Goal: Information Seeking & Learning: Learn about a topic

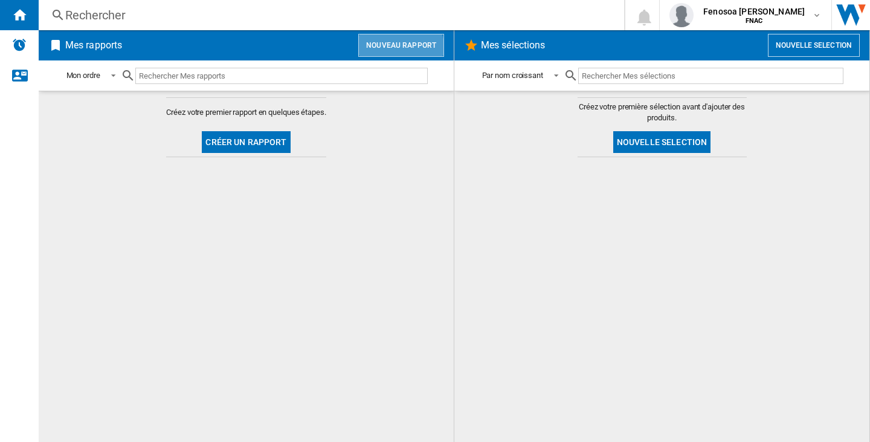
click at [394, 50] on button "Nouveau rapport" at bounding box center [401, 45] width 86 height 23
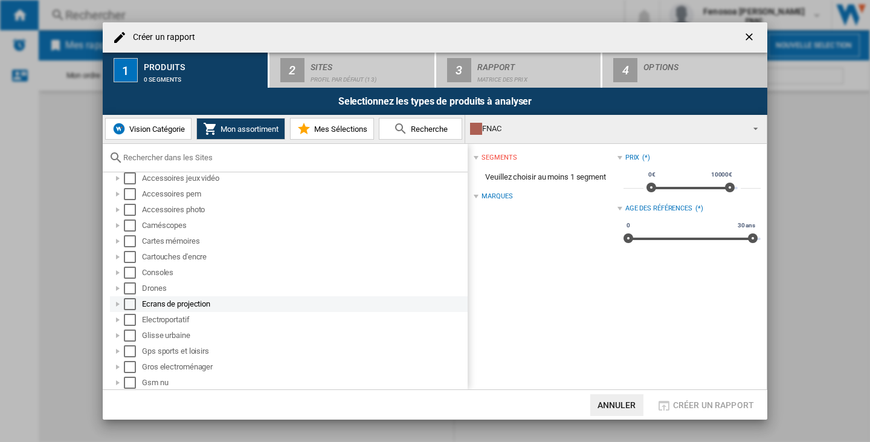
scroll to position [60, 0]
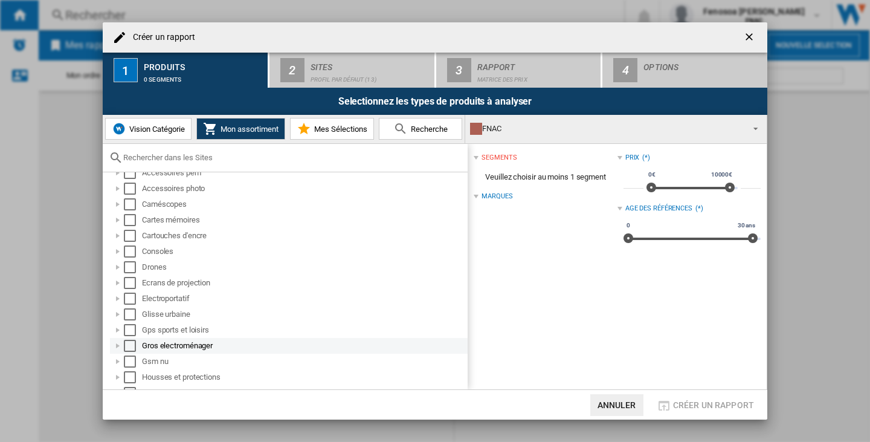
click at [127, 342] on div "Select" at bounding box center [130, 345] width 12 height 12
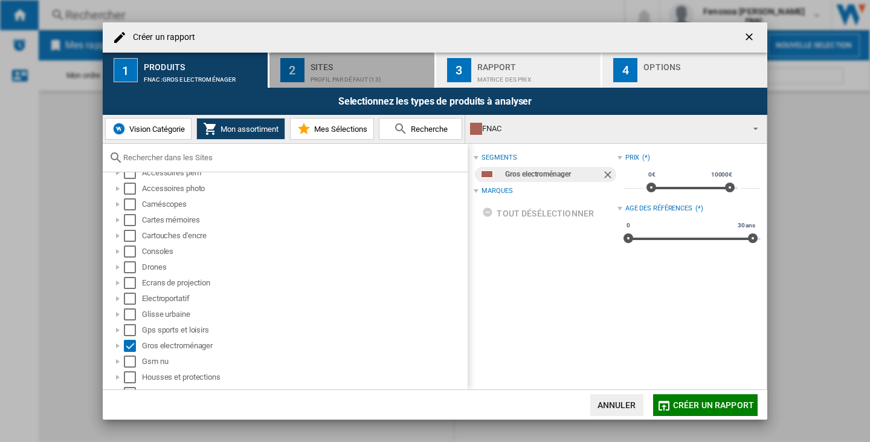
click at [357, 74] on div "Profil par défaut (13)" at bounding box center [369, 76] width 119 height 13
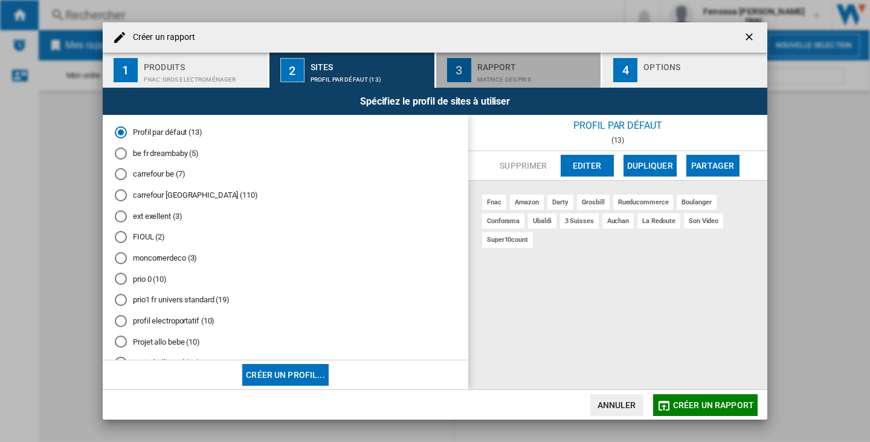
click at [522, 61] on div "Rapport" at bounding box center [536, 63] width 119 height 13
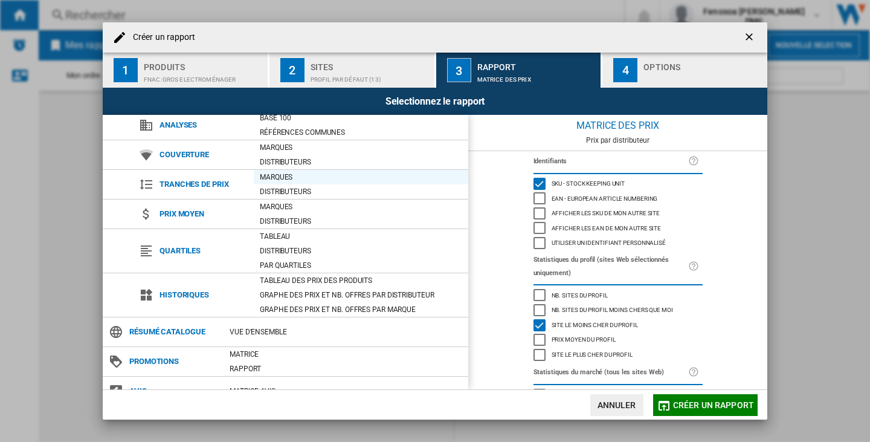
scroll to position [50, 0]
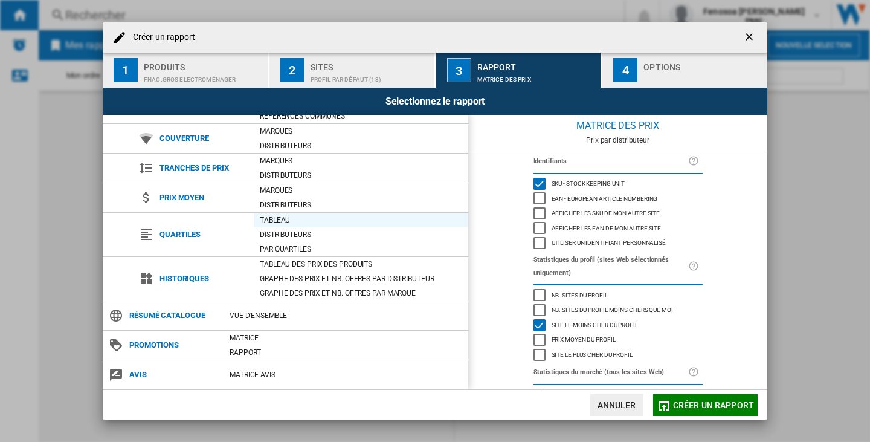
click at [290, 221] on div "Tableau" at bounding box center [361, 220] width 214 height 12
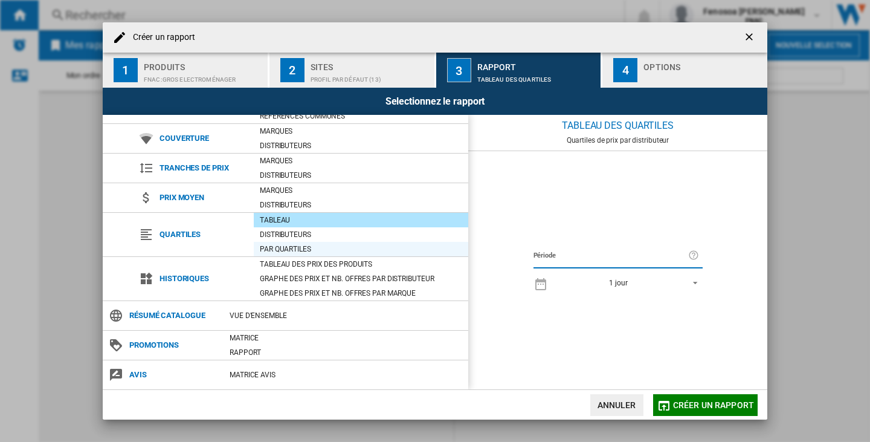
click at [295, 245] on div "Par quartiles" at bounding box center [361, 249] width 214 height 12
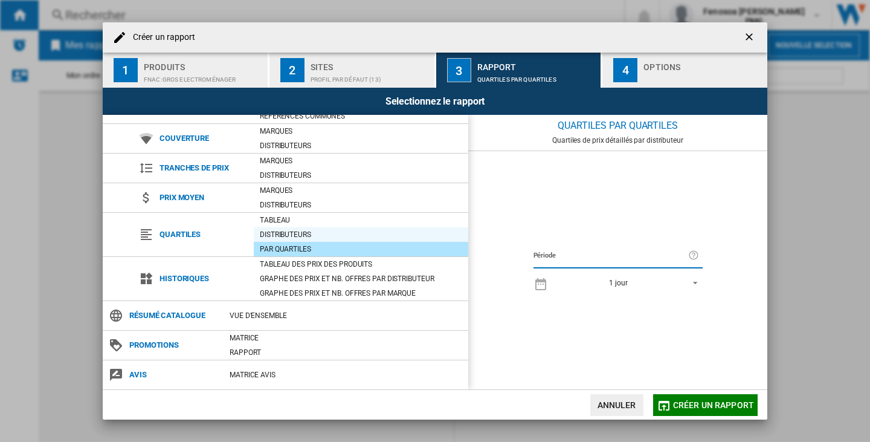
click at [295, 237] on div "Distributeurs" at bounding box center [361, 234] width 214 height 12
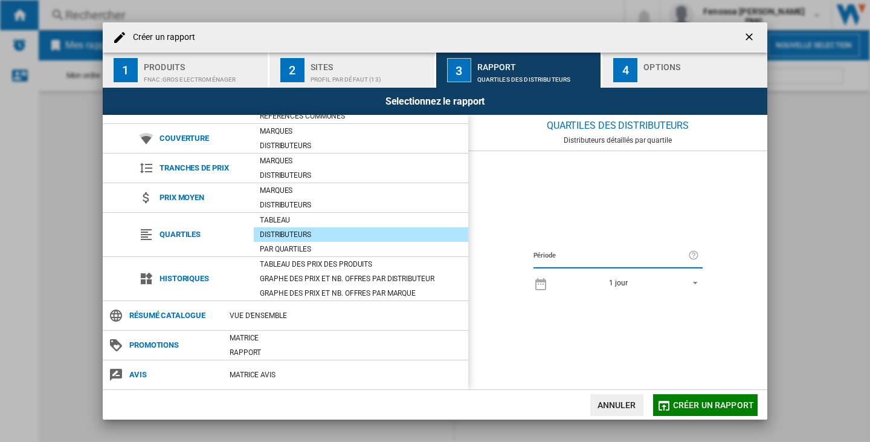
scroll to position [0, 0]
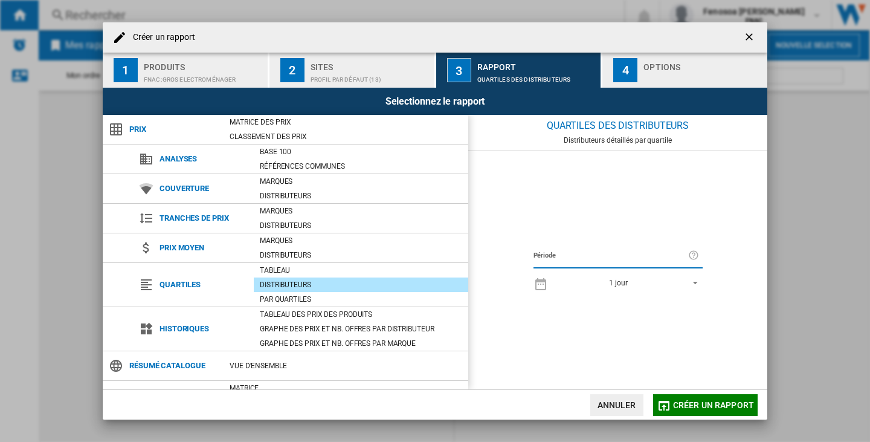
click at [661, 76] on div "button" at bounding box center [702, 76] width 119 height 13
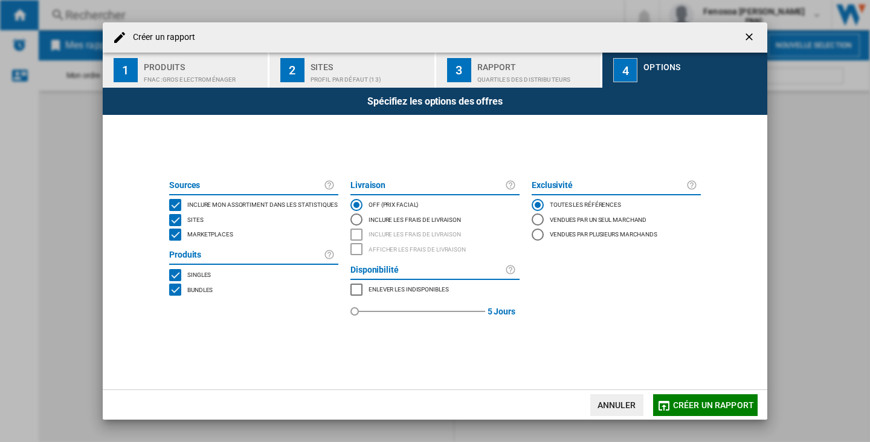
click at [680, 406] on span "Créer un rapport" at bounding box center [713, 405] width 81 height 10
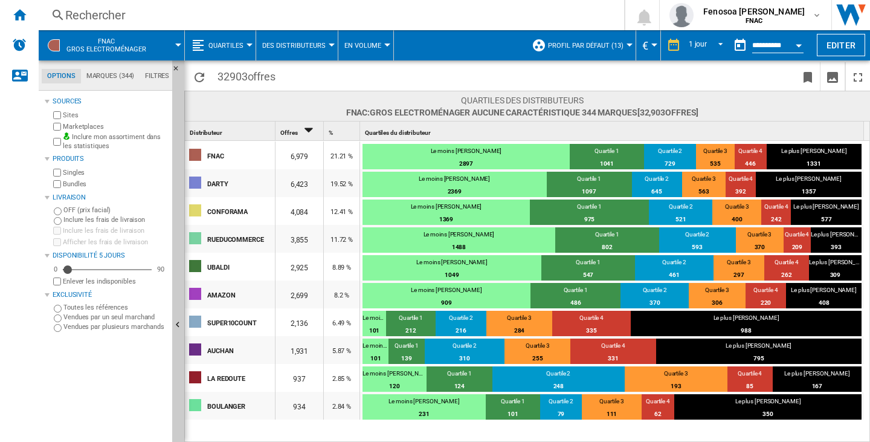
click at [243, 42] on button "Quartiles" at bounding box center [228, 45] width 41 height 30
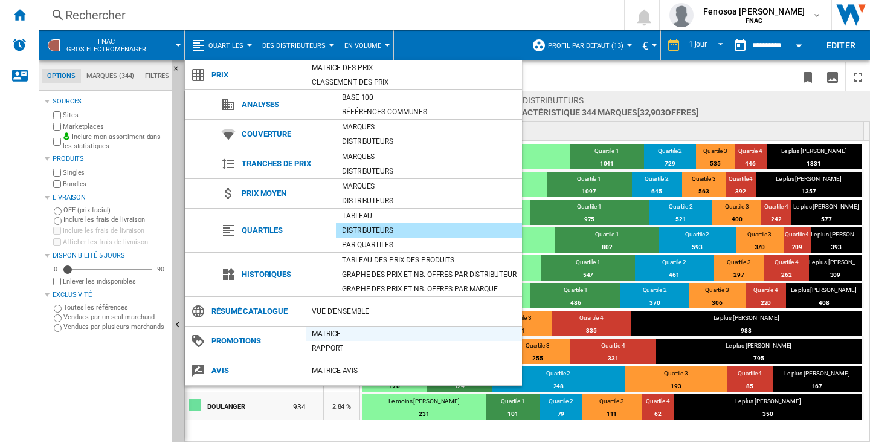
click at [328, 332] on div "Matrice" at bounding box center [414, 333] width 216 height 12
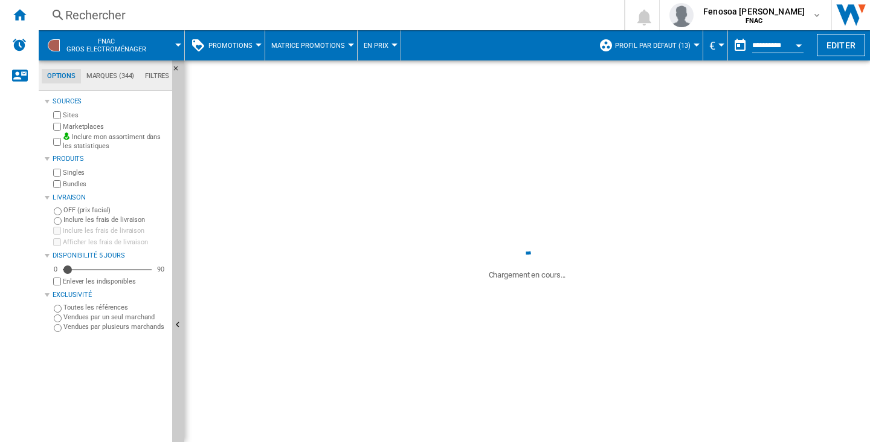
click at [259, 42] on md-menu "Promotions Prix Matrice des prix Classement des prix Analyses Base 100 Référenc…" at bounding box center [225, 45] width 80 height 30
click at [253, 50] on button "Promotions" at bounding box center [233, 45] width 50 height 30
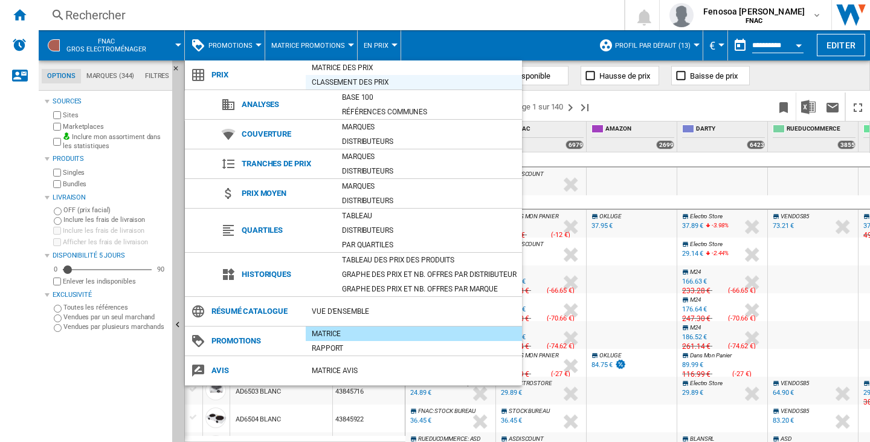
click at [339, 83] on div "Classement des prix" at bounding box center [414, 82] width 216 height 12
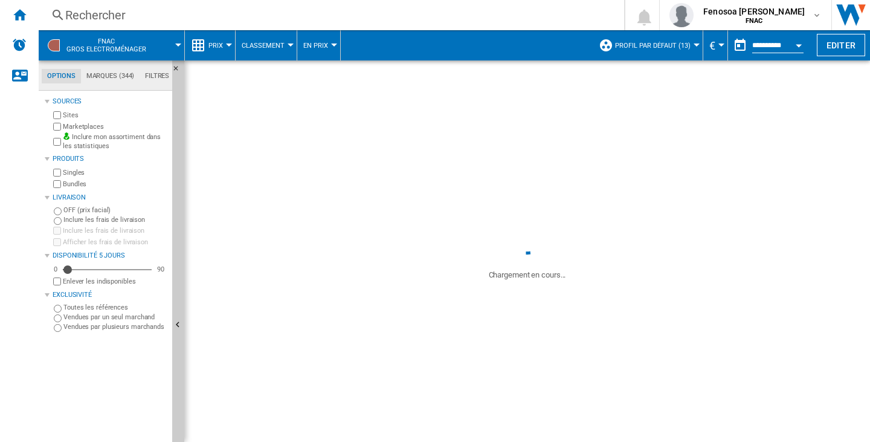
click at [288, 43] on button "Classement" at bounding box center [266, 45] width 49 height 30
click at [328, 45] on md-backdrop at bounding box center [435, 221] width 870 height 442
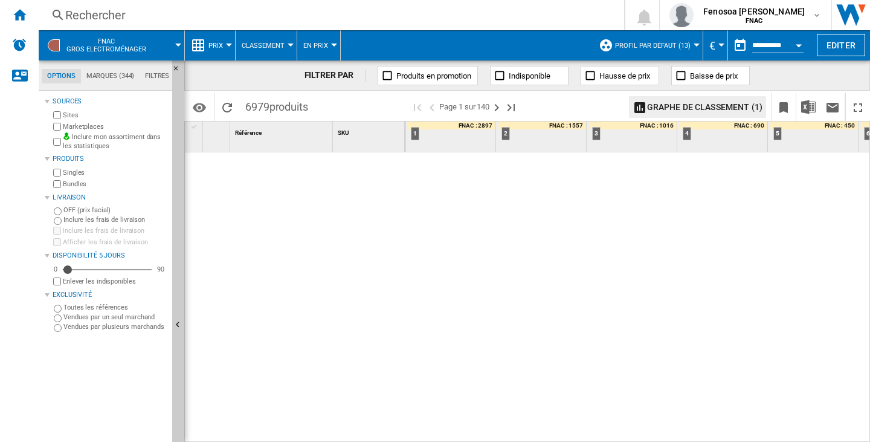
click at [331, 45] on div at bounding box center [334, 44] width 6 height 3
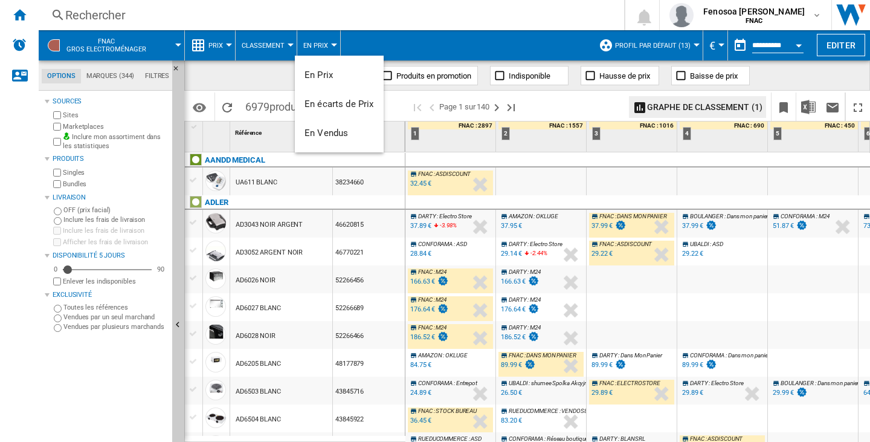
click at [230, 43] on md-backdrop at bounding box center [435, 221] width 870 height 442
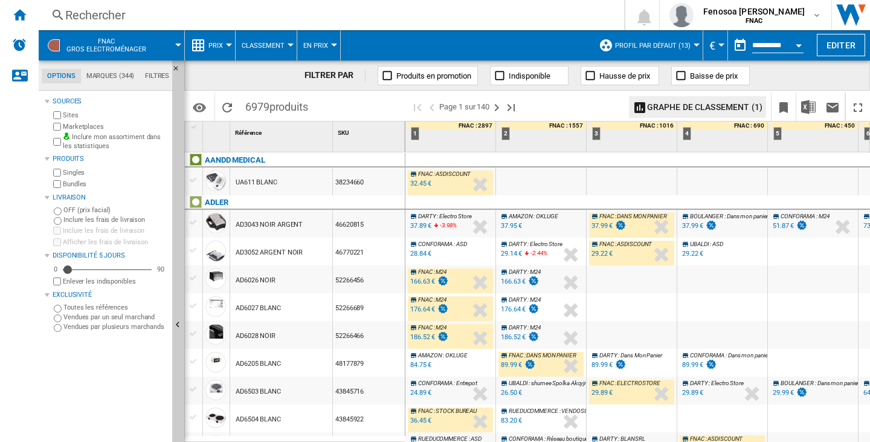
click at [225, 47] on button "Prix" at bounding box center [218, 45] width 21 height 30
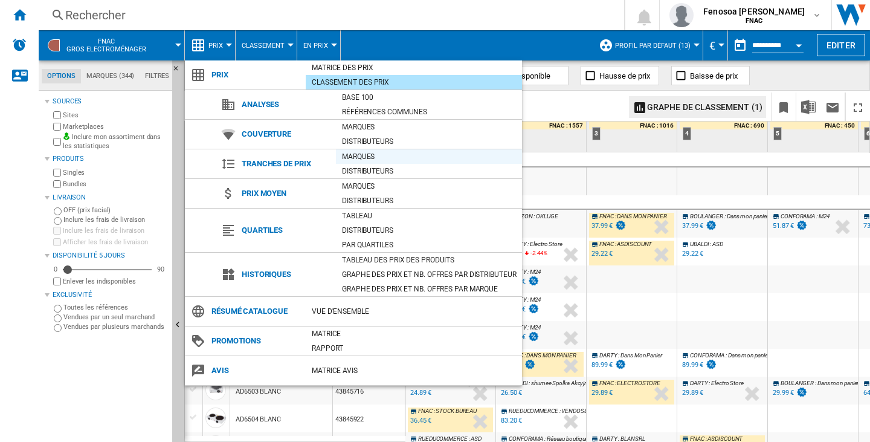
click at [370, 156] on div "Marques" at bounding box center [429, 156] width 186 height 12
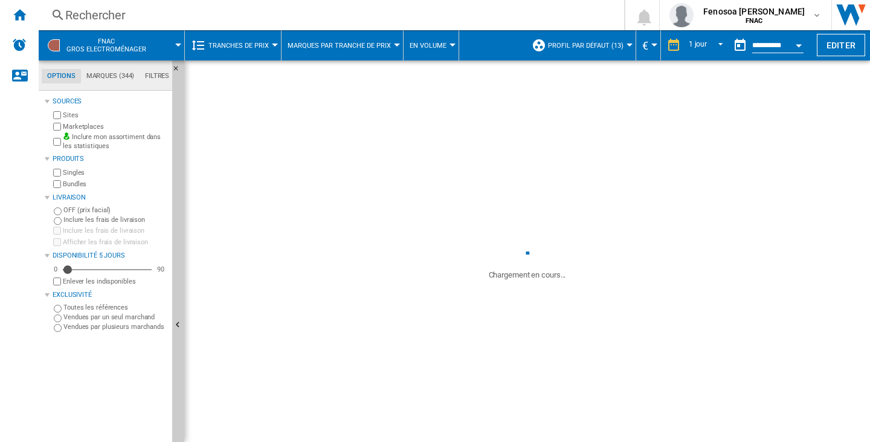
click at [271, 42] on button "Tranches de prix" at bounding box center [241, 45] width 66 height 30
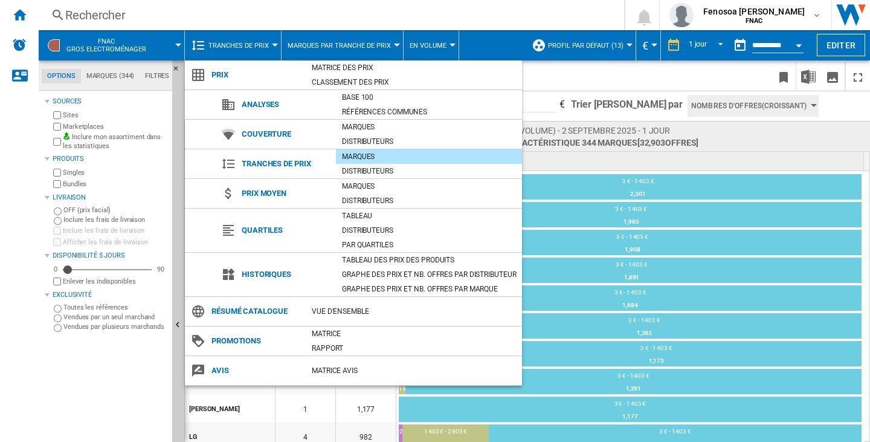
click at [272, 44] on md-backdrop at bounding box center [435, 221] width 870 height 442
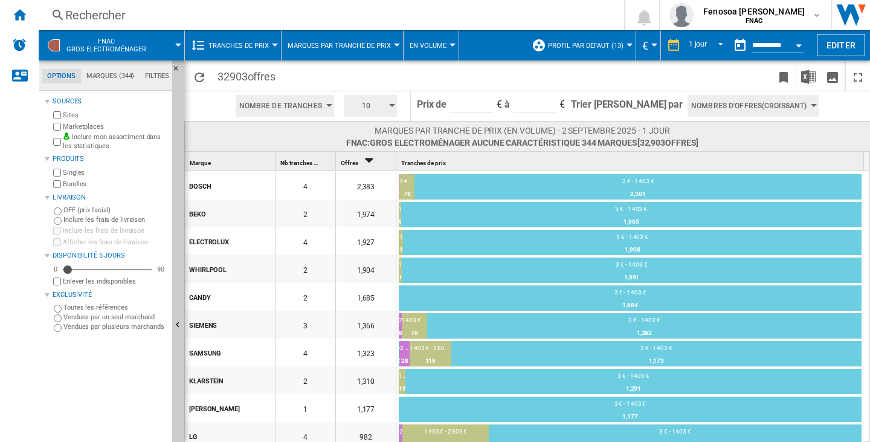
click at [195, 44] on ng-md-icon at bounding box center [198, 45] width 14 height 14
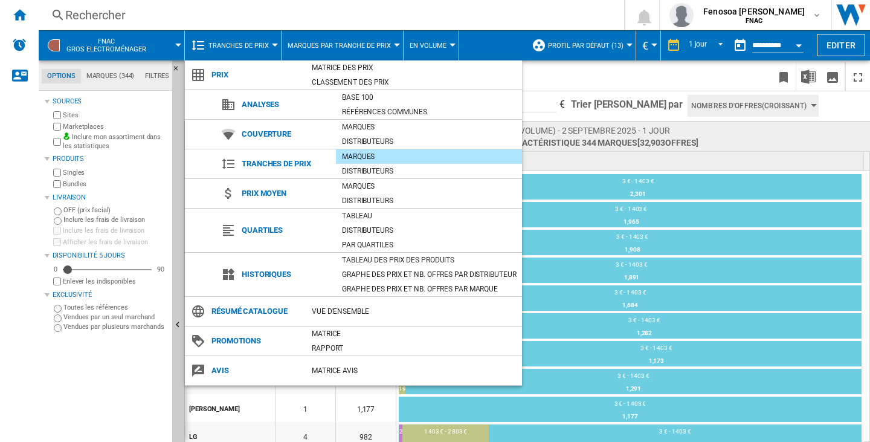
click at [394, 45] on md-backdrop at bounding box center [435, 221] width 870 height 442
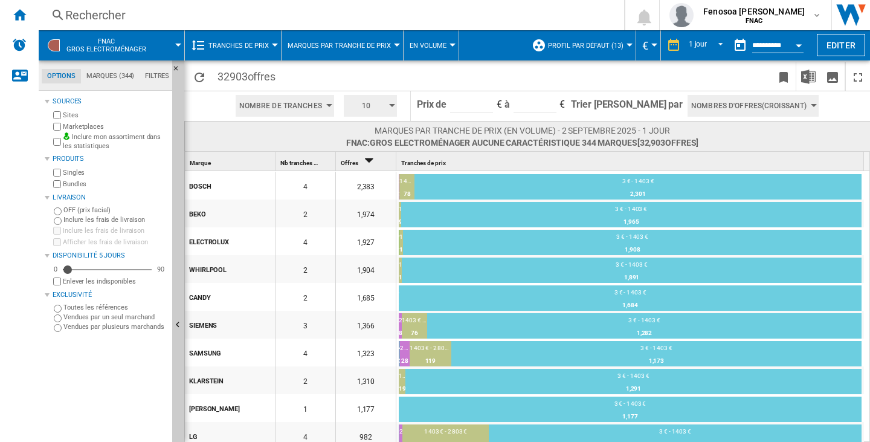
click at [394, 45] on div at bounding box center [397, 44] width 6 height 3
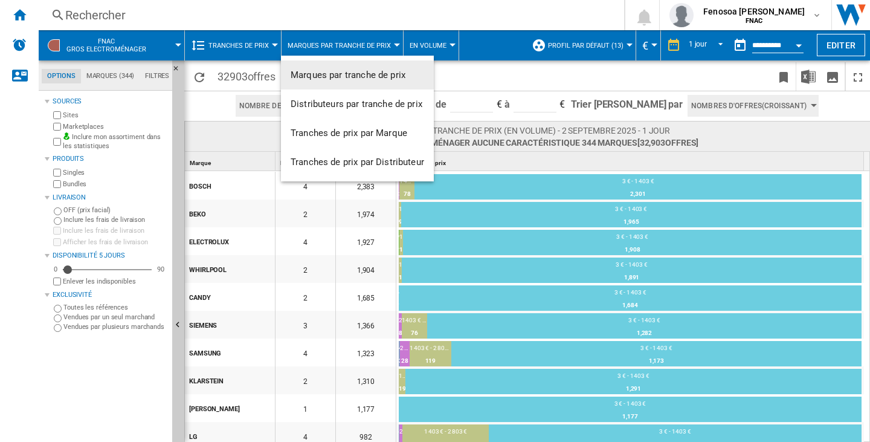
click at [452, 72] on md-backdrop at bounding box center [435, 221] width 870 height 442
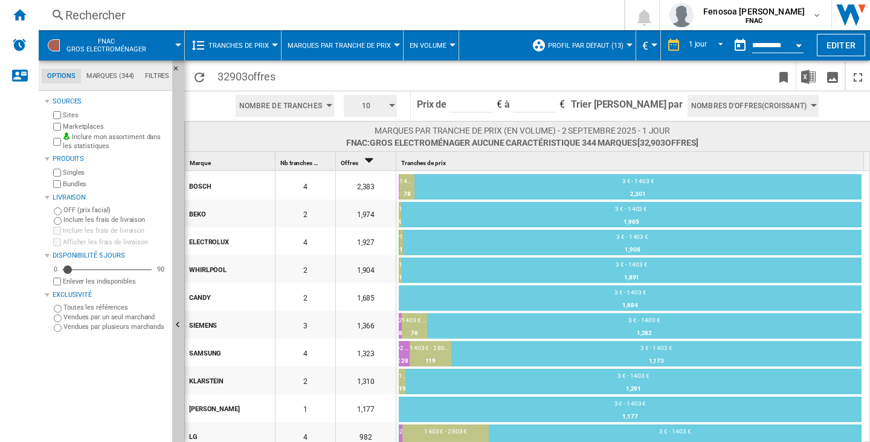
scroll to position [214, 0]
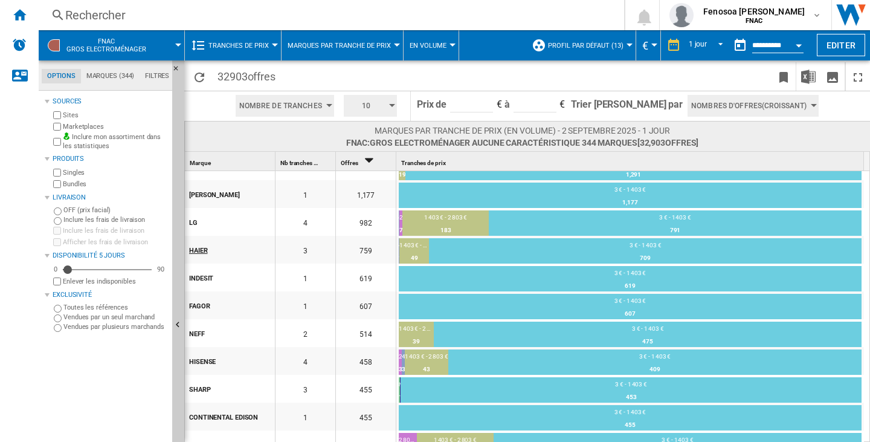
click at [201, 252] on div "HAIER" at bounding box center [231, 249] width 85 height 25
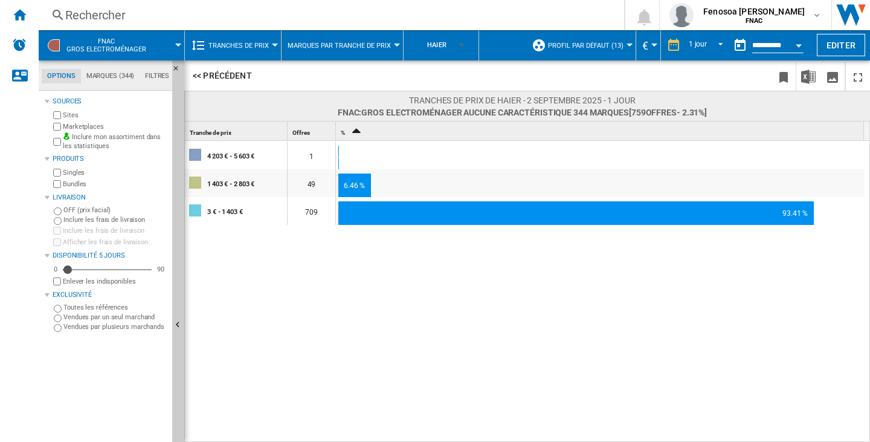
click at [461, 39] on button "HAIER" at bounding box center [440, 45] width 53 height 30
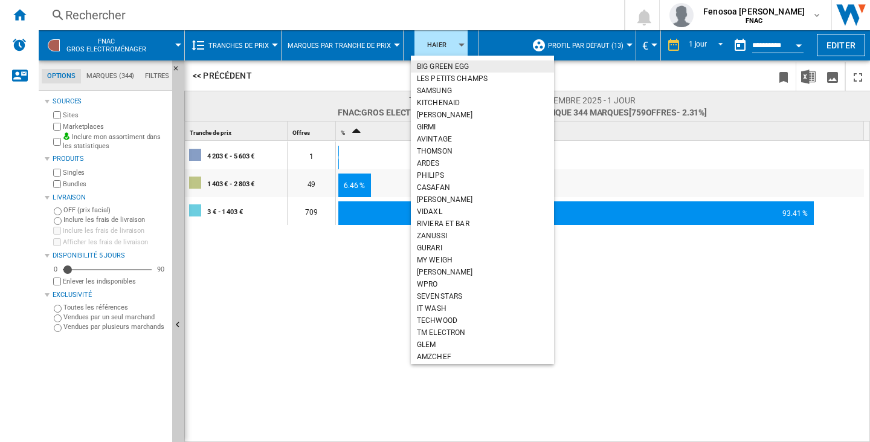
click at [200, 71] on md-backdrop at bounding box center [435, 221] width 870 height 442
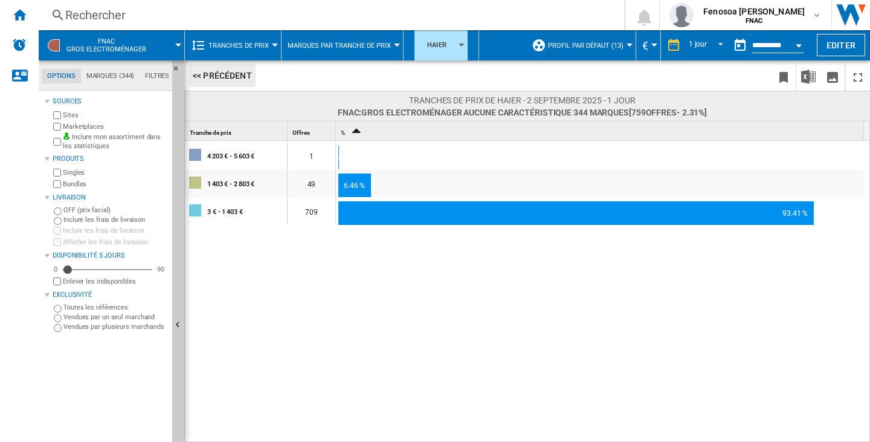
click at [216, 74] on button "<< Précédent" at bounding box center [222, 75] width 66 height 23
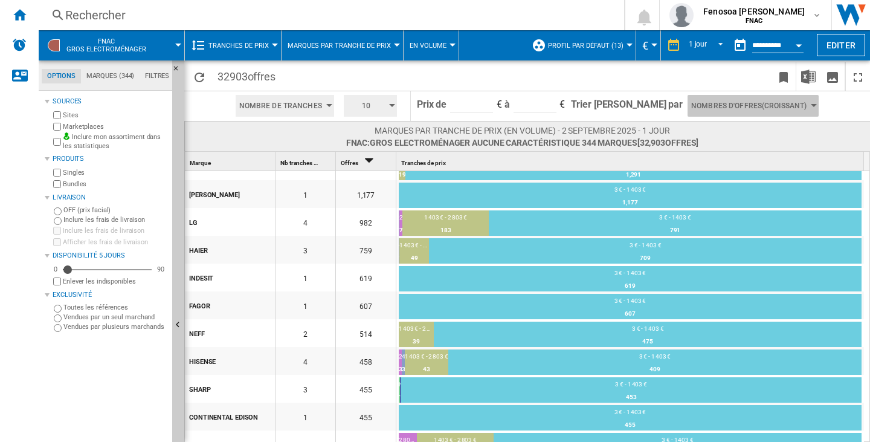
click at [804, 105] on button "Nombres d'offres(Croissant)" at bounding box center [752, 106] width 131 height 22
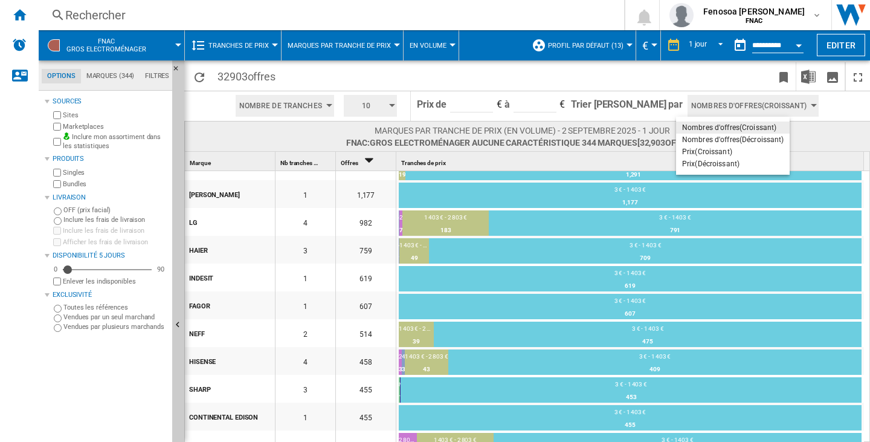
click at [816, 118] on md-backdrop at bounding box center [435, 221] width 870 height 442
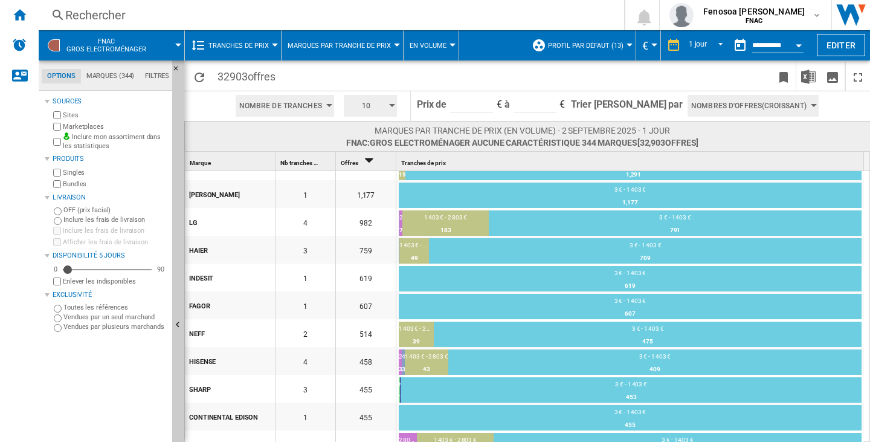
click at [332, 105] on div "button" at bounding box center [329, 105] width 6 height 3
click at [362, 82] on md-backdrop at bounding box center [435, 221] width 870 height 442
click at [394, 43] on button "Marques par tranche de prix" at bounding box center [342, 45] width 109 height 30
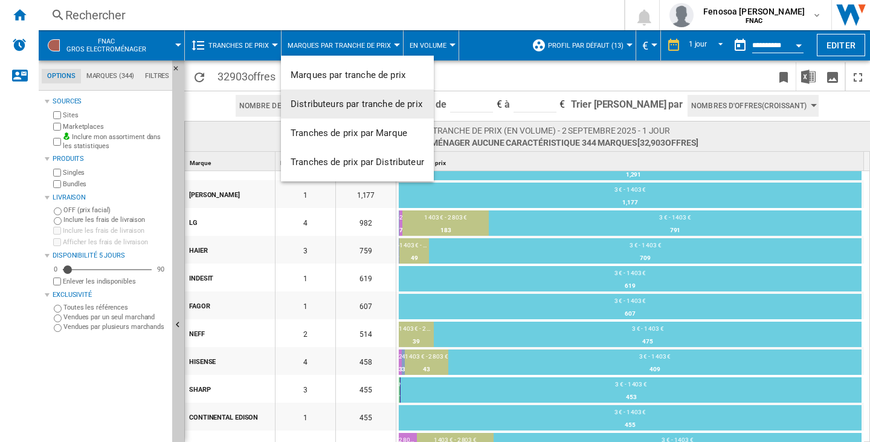
click at [371, 96] on button "Distributeurs par tranche de prix" at bounding box center [357, 103] width 153 height 29
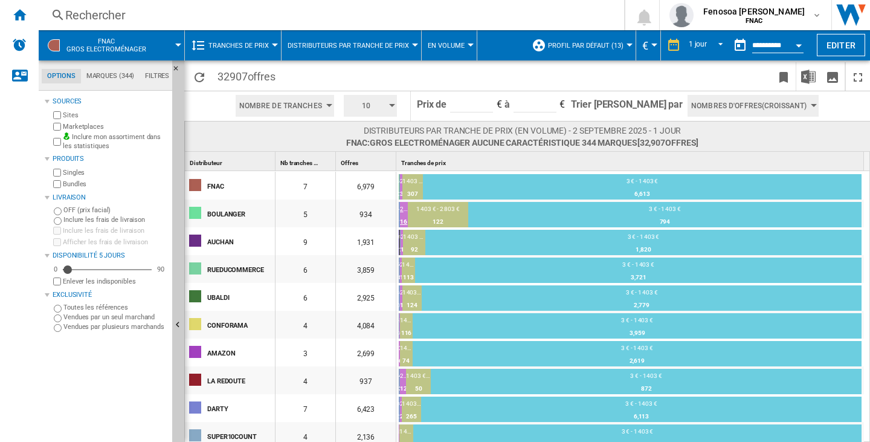
click at [403, 204] on div "2 803 € - 4 203 € 16 1.71%" at bounding box center [404, 216] width 8 height 24
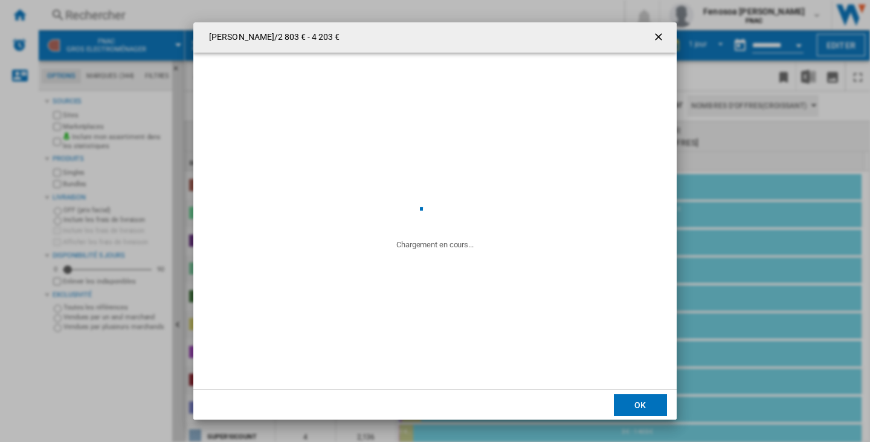
click at [657, 34] on ng-md-icon "getI18NText('BUTTONS.CLOSE_DIALOG')" at bounding box center [659, 38] width 14 height 14
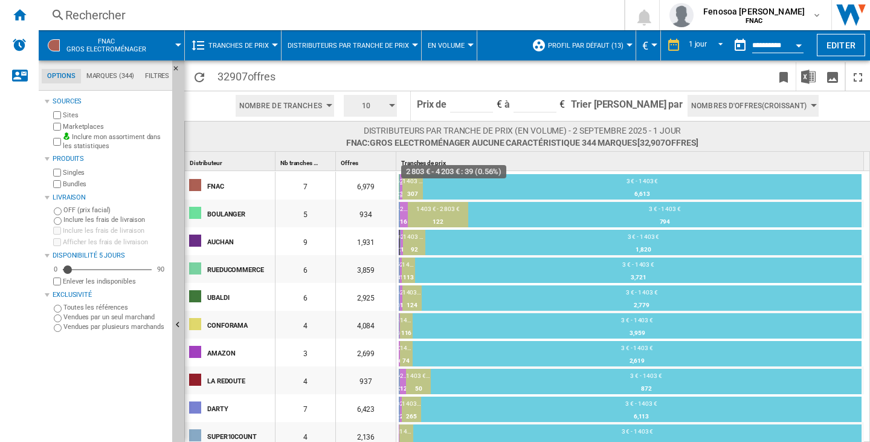
click at [401, 190] on div "39" at bounding box center [401, 194] width 2 height 12
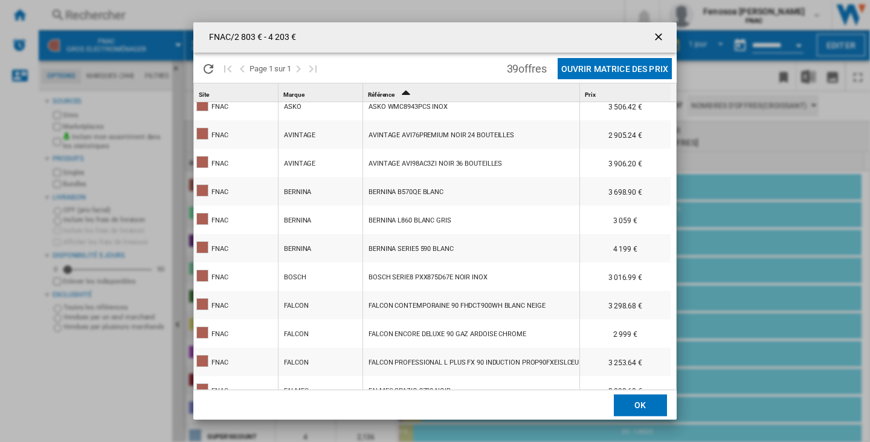
scroll to position [302, 0]
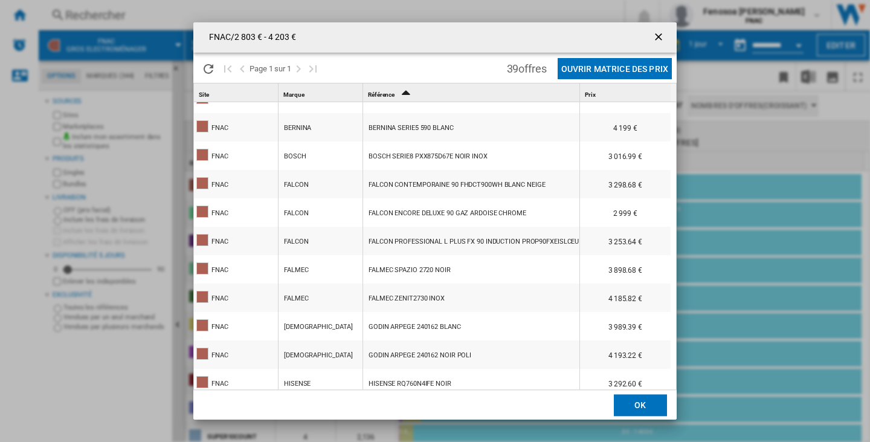
click at [658, 37] on ng-md-icon "getI18NText('BUTTONS.CLOSE_DIALOG')" at bounding box center [659, 38] width 14 height 14
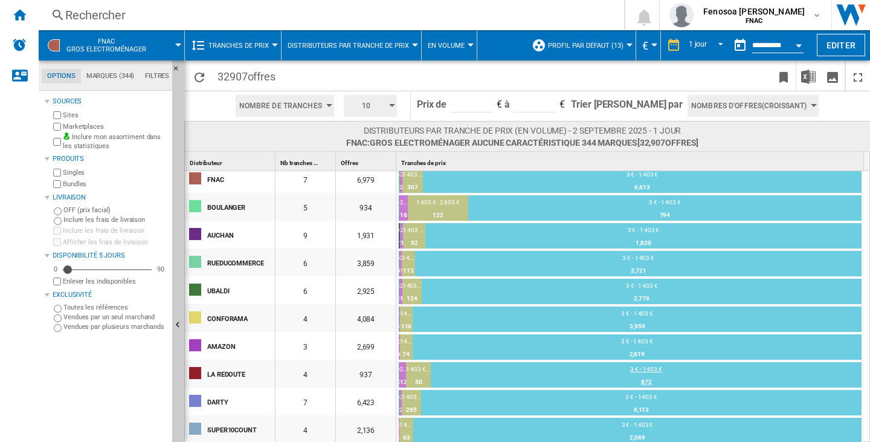
scroll to position [0, 0]
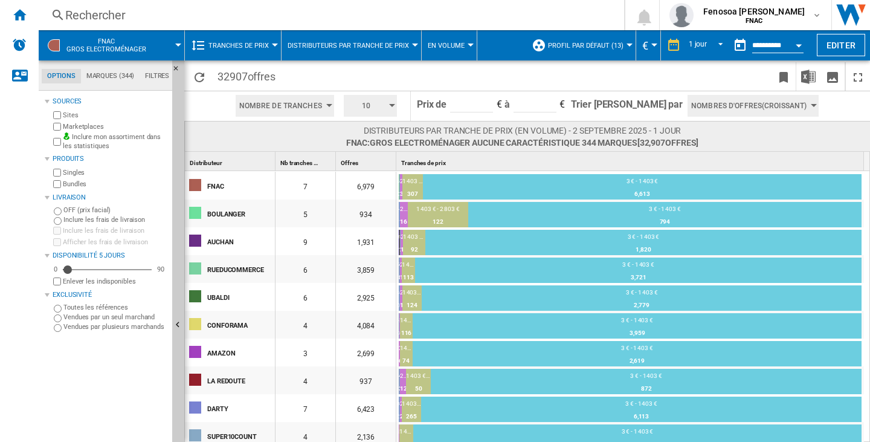
click at [405, 54] on button "Distributeurs par tranche de prix" at bounding box center [351, 45] width 127 height 30
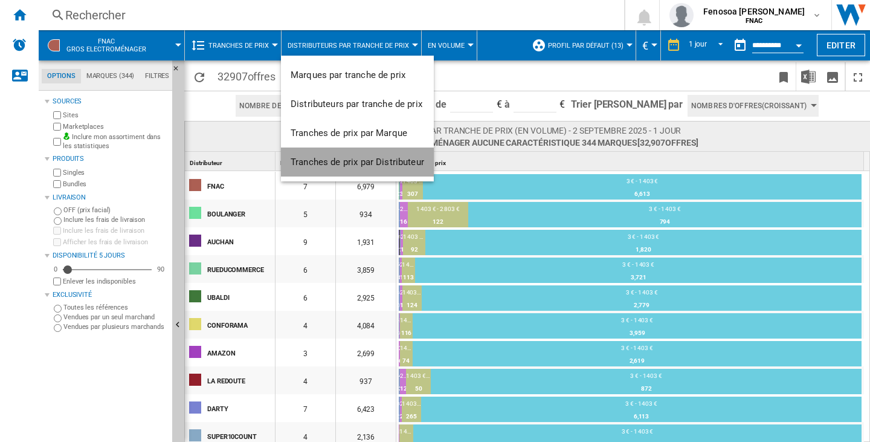
click at [377, 158] on span "Tranches de prix par Distributeur" at bounding box center [357, 161] width 133 height 11
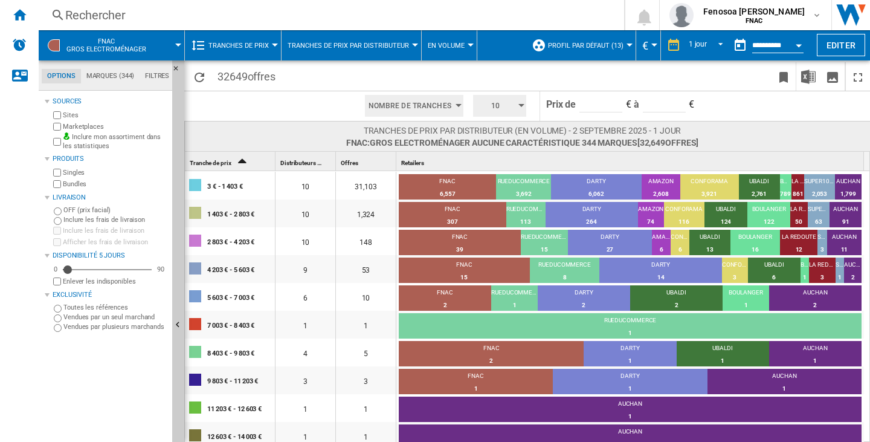
click at [407, 43] on button "Tranches de prix par Distributeur" at bounding box center [351, 45] width 127 height 30
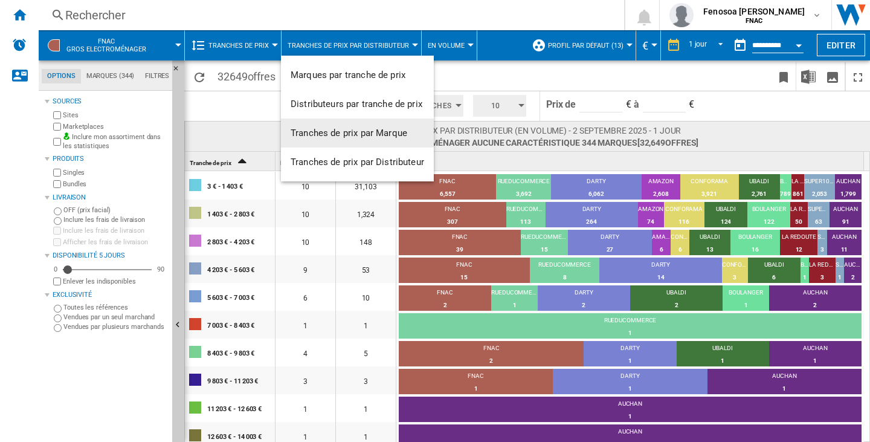
click at [370, 134] on span "Tranches de prix par Marque" at bounding box center [349, 132] width 117 height 11
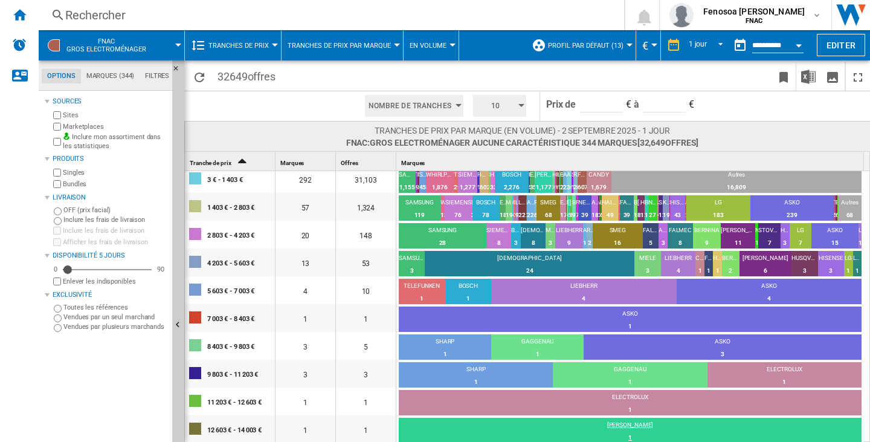
scroll to position [7, 0]
click at [393, 43] on button "Tranches de prix par Marque" at bounding box center [342, 45] width 109 height 30
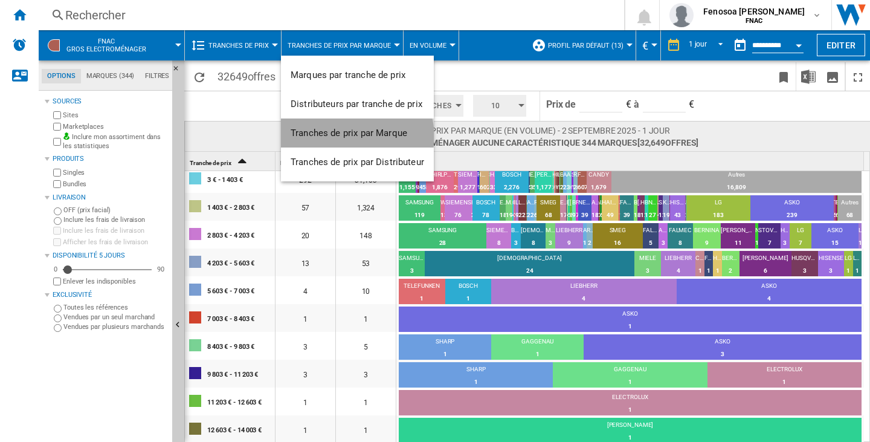
click at [355, 136] on span "Tranches de prix par Marque" at bounding box center [349, 132] width 117 height 11
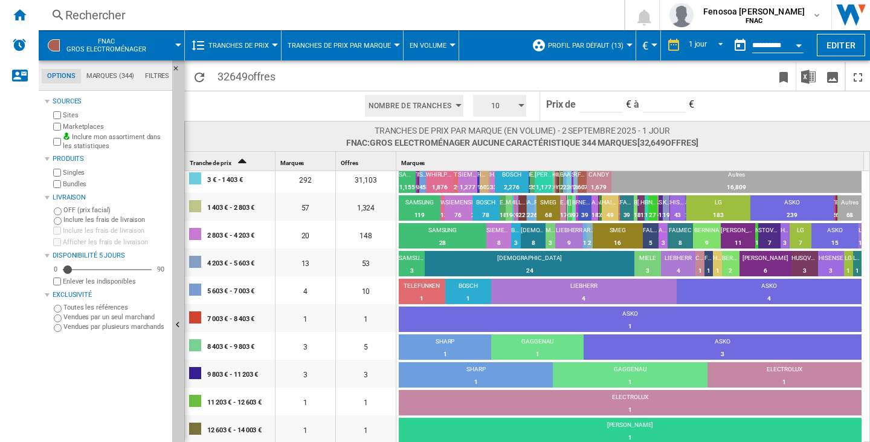
click at [353, 42] on span "Tranches de prix par Marque" at bounding box center [339, 46] width 103 height 8
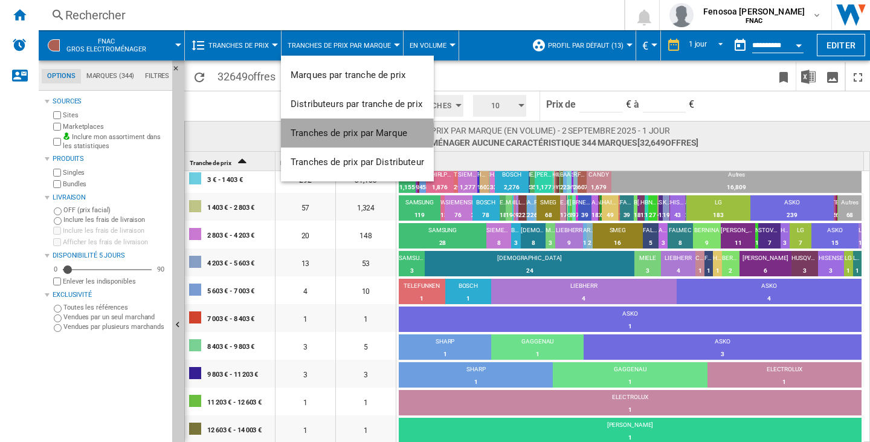
click at [350, 132] on span "Tranches de prix par Marque" at bounding box center [349, 132] width 117 height 11
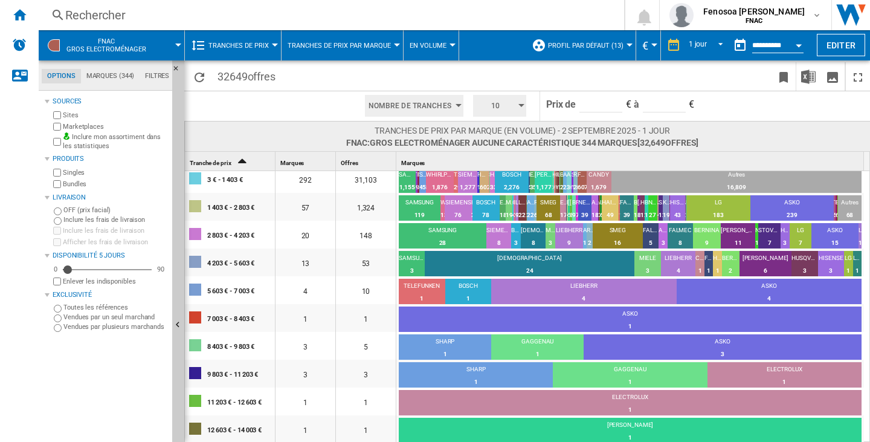
click at [339, 38] on button "Tranches de prix par Marque" at bounding box center [342, 45] width 109 height 30
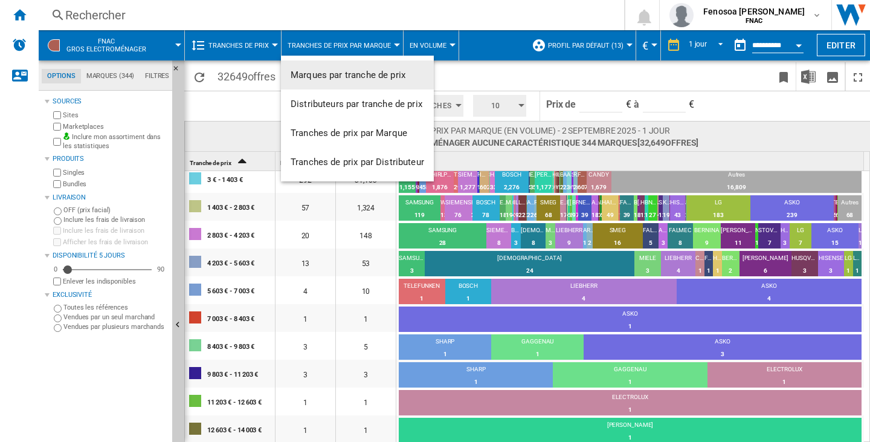
click at [384, 77] on span "Marques par tranche de prix" at bounding box center [348, 74] width 115 height 11
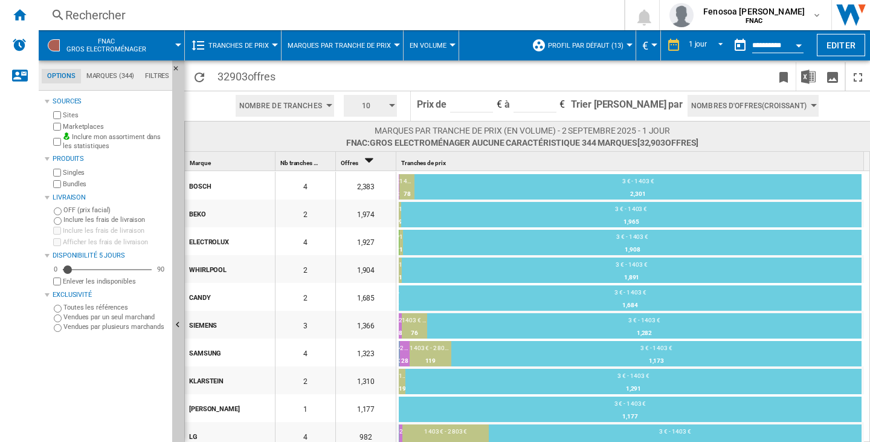
click at [369, 48] on span "Marques par tranche de prix" at bounding box center [339, 46] width 103 height 8
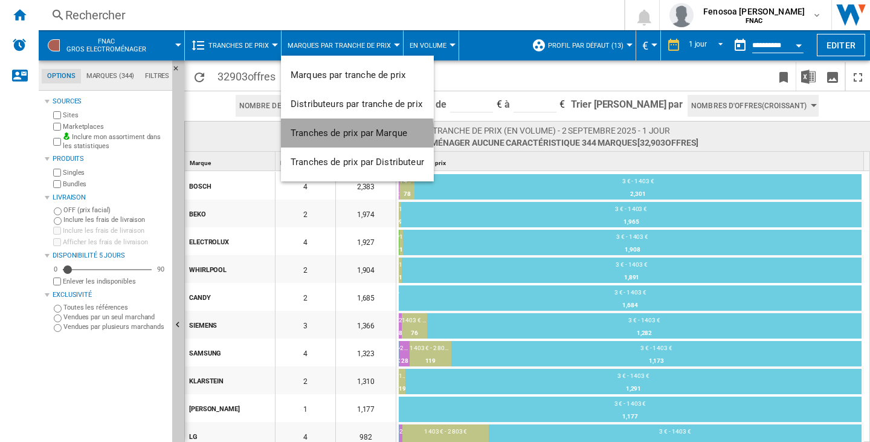
click at [356, 133] on span "Tranches de prix par Marque" at bounding box center [349, 132] width 117 height 11
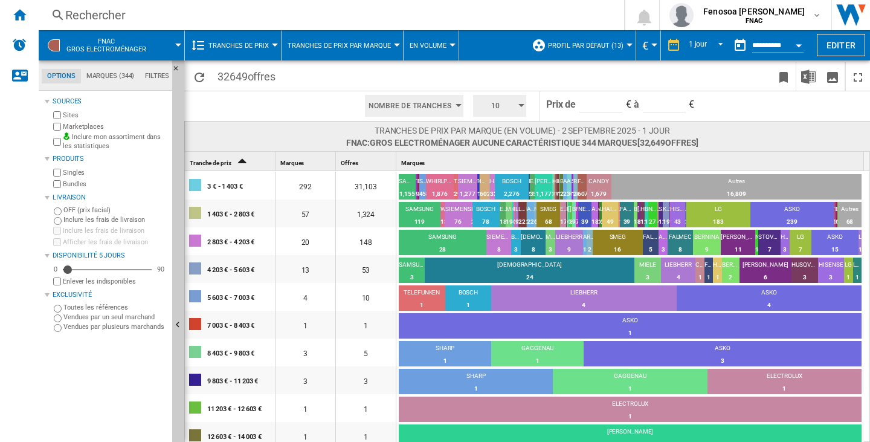
click at [375, 45] on span "Tranches de prix par Marque" at bounding box center [339, 46] width 103 height 8
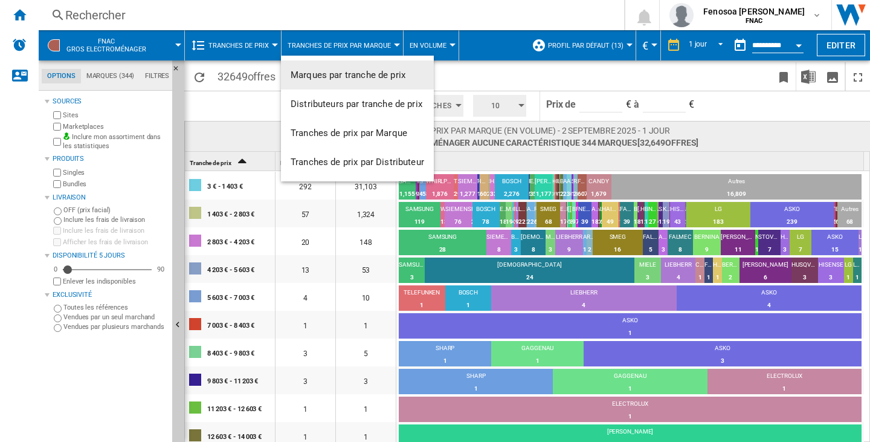
click at [325, 66] on button "Marques par tranche de prix" at bounding box center [357, 74] width 153 height 29
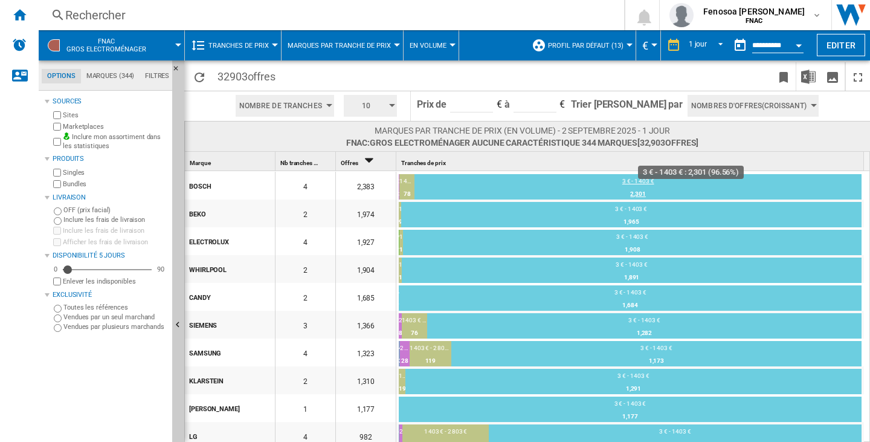
click at [645, 178] on div "3 € - 1 403 €" at bounding box center [637, 182] width 447 height 11
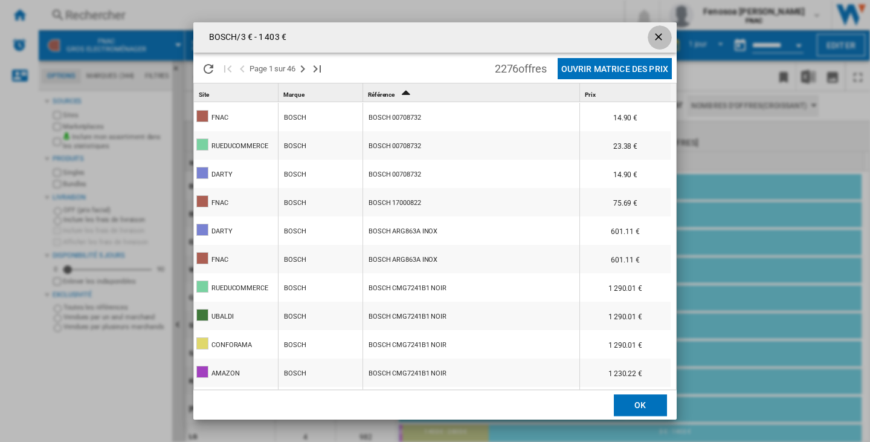
click at [657, 41] on ng-md-icon "getI18NText('BUTTONS.CLOSE_DIALOG')" at bounding box center [659, 38] width 14 height 14
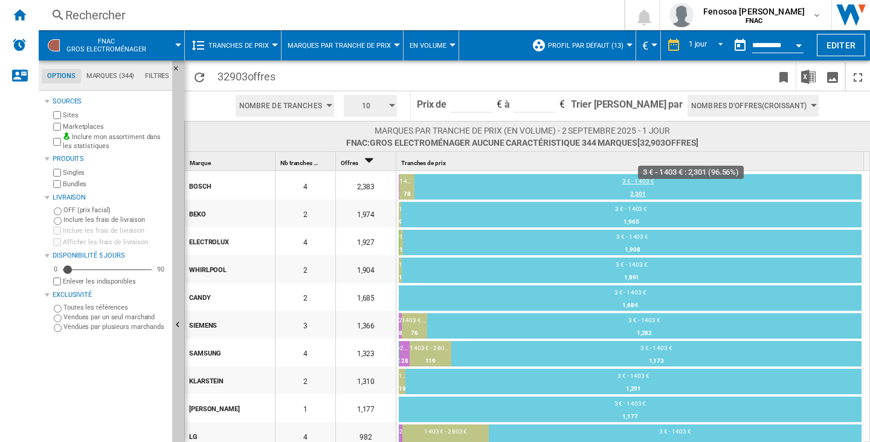
click at [653, 188] on div "2,301" at bounding box center [637, 194] width 447 height 12
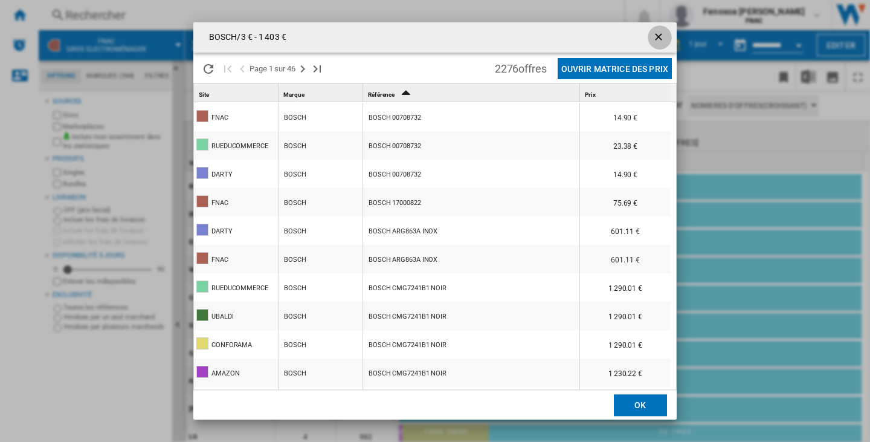
click at [655, 35] on ng-md-icon "getI18NText('BUTTONS.CLOSE_DIALOG')" at bounding box center [659, 38] width 14 height 14
